Goal: Check status: Check status

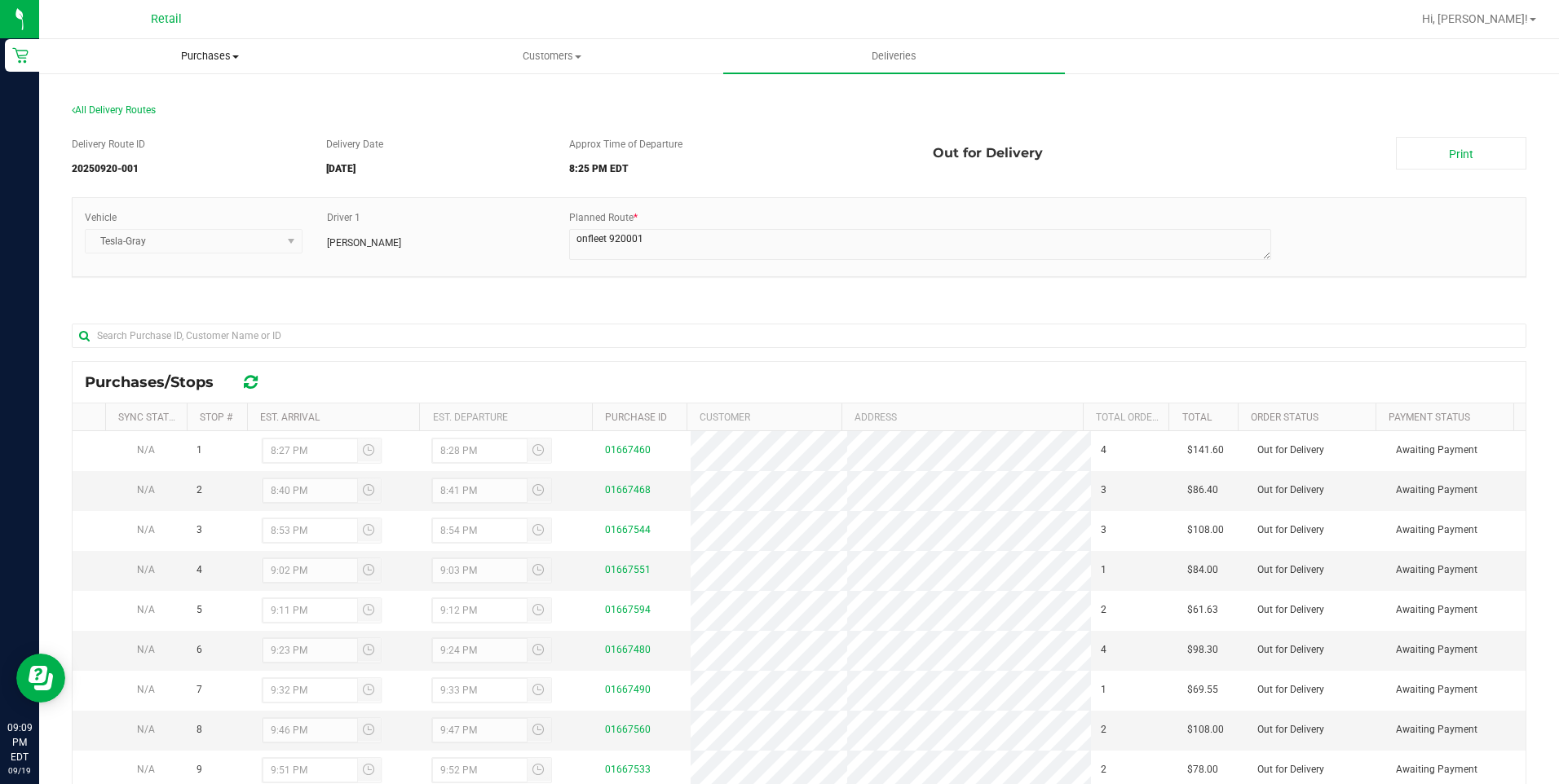
click at [225, 58] on span "Purchases" at bounding box center [210, 56] width 340 height 15
click at [161, 96] on span "Summary of purchases" at bounding box center [123, 98] width 167 height 14
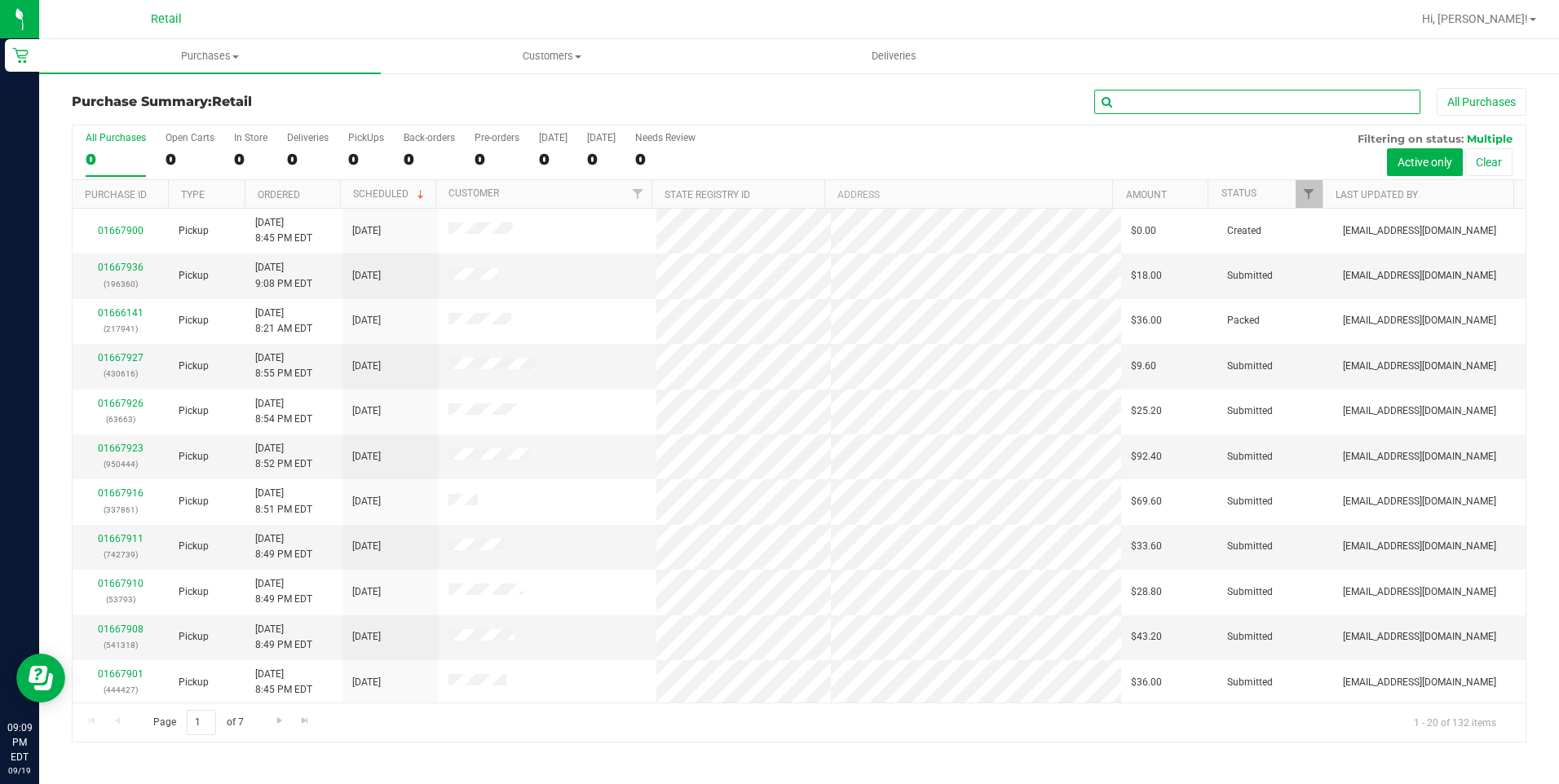
click at [1198, 107] on input "text" at bounding box center [1257, 102] width 326 height 24
click at [1255, 95] on input "text" at bounding box center [1257, 102] width 326 height 24
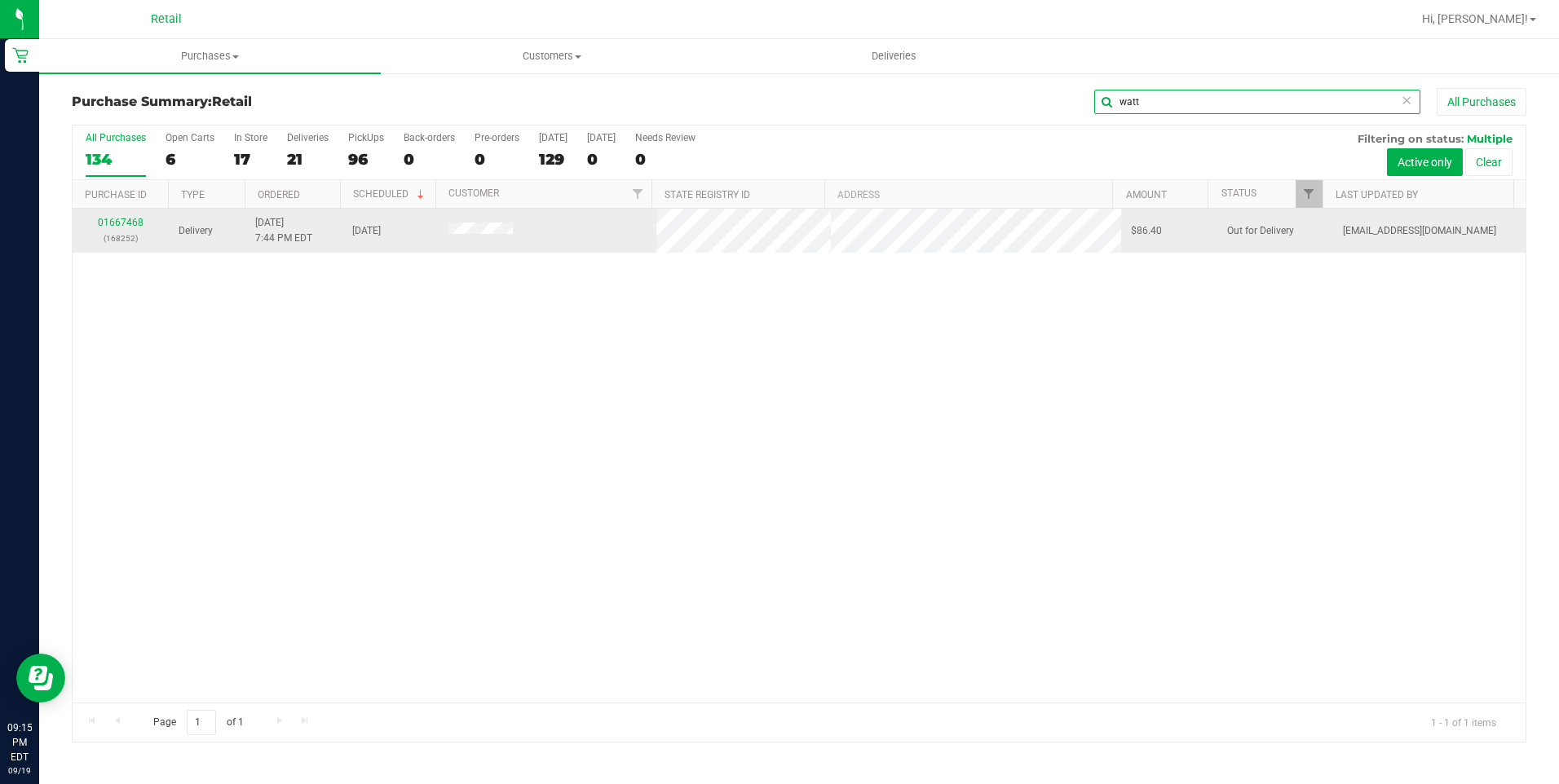
type input "watt"
click at [128, 222] on link "01667468" at bounding box center [120, 222] width 46 height 11
